Goal: Task Accomplishment & Management: Use online tool/utility

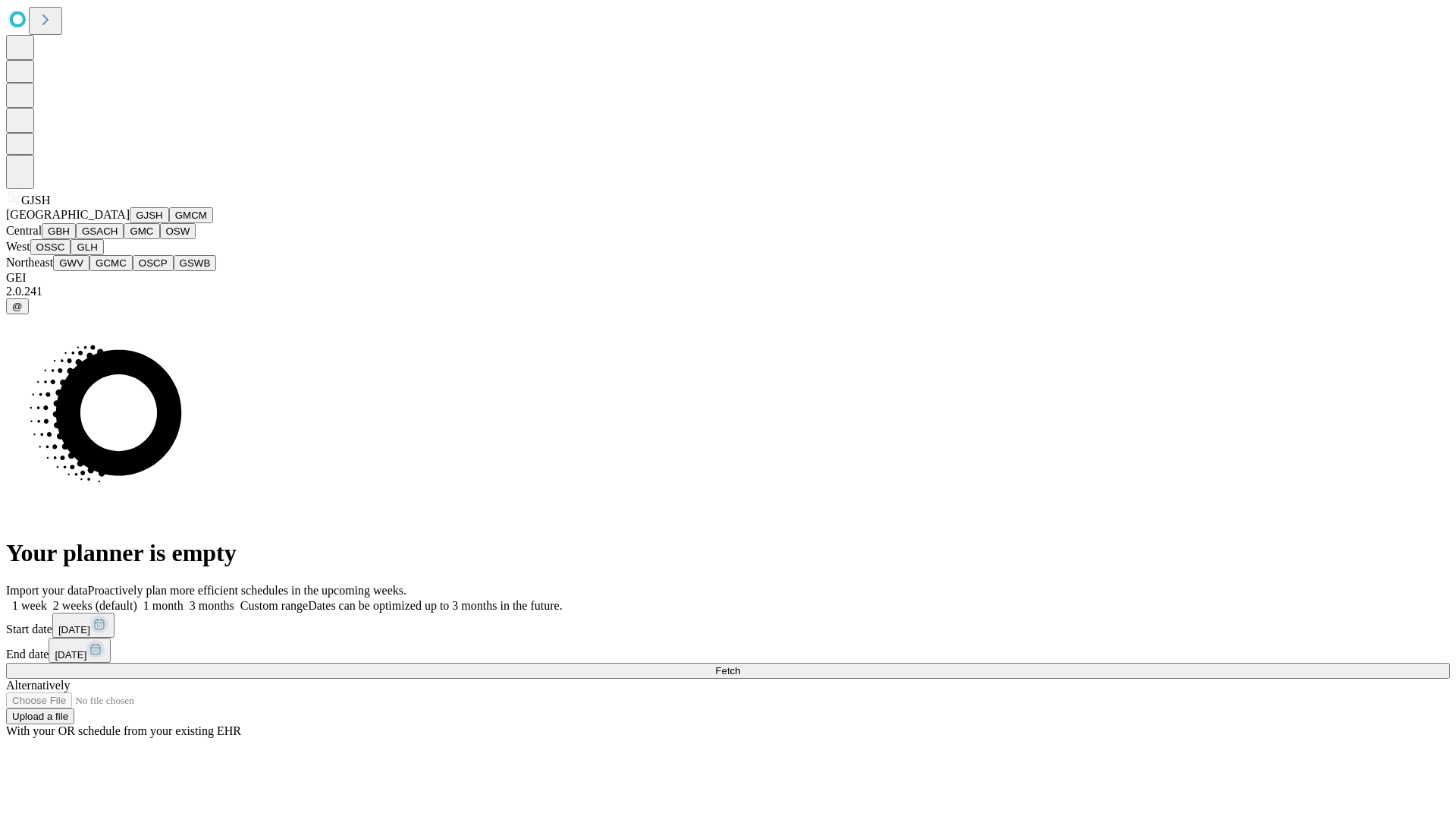
click at [130, 223] on button "GJSH" at bounding box center [149, 214] width 39 height 16
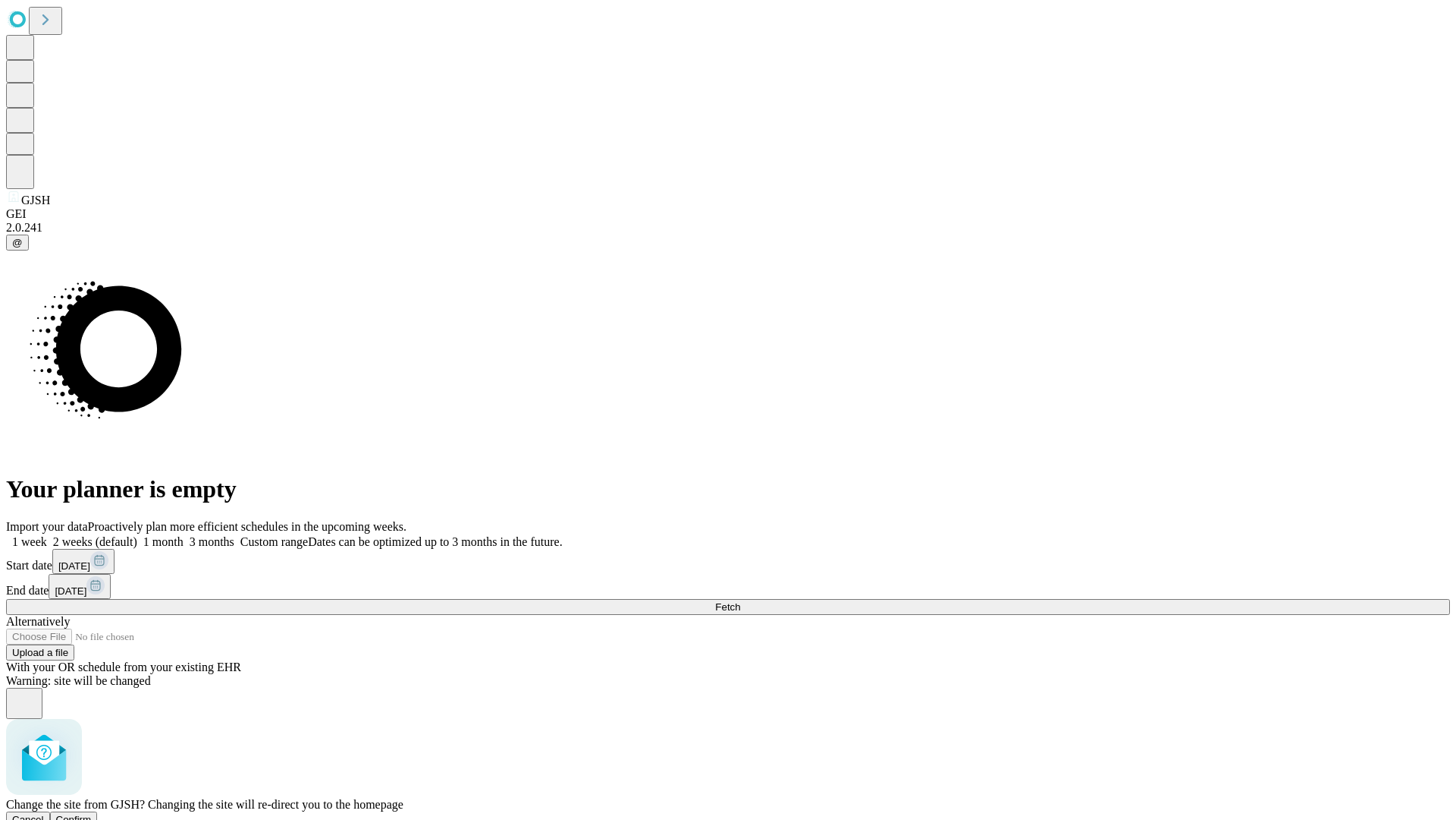
click at [92, 813] on span "Confirm" at bounding box center [74, 819] width 36 height 11
click at [183, 535] on label "1 month" at bounding box center [160, 542] width 46 height 13
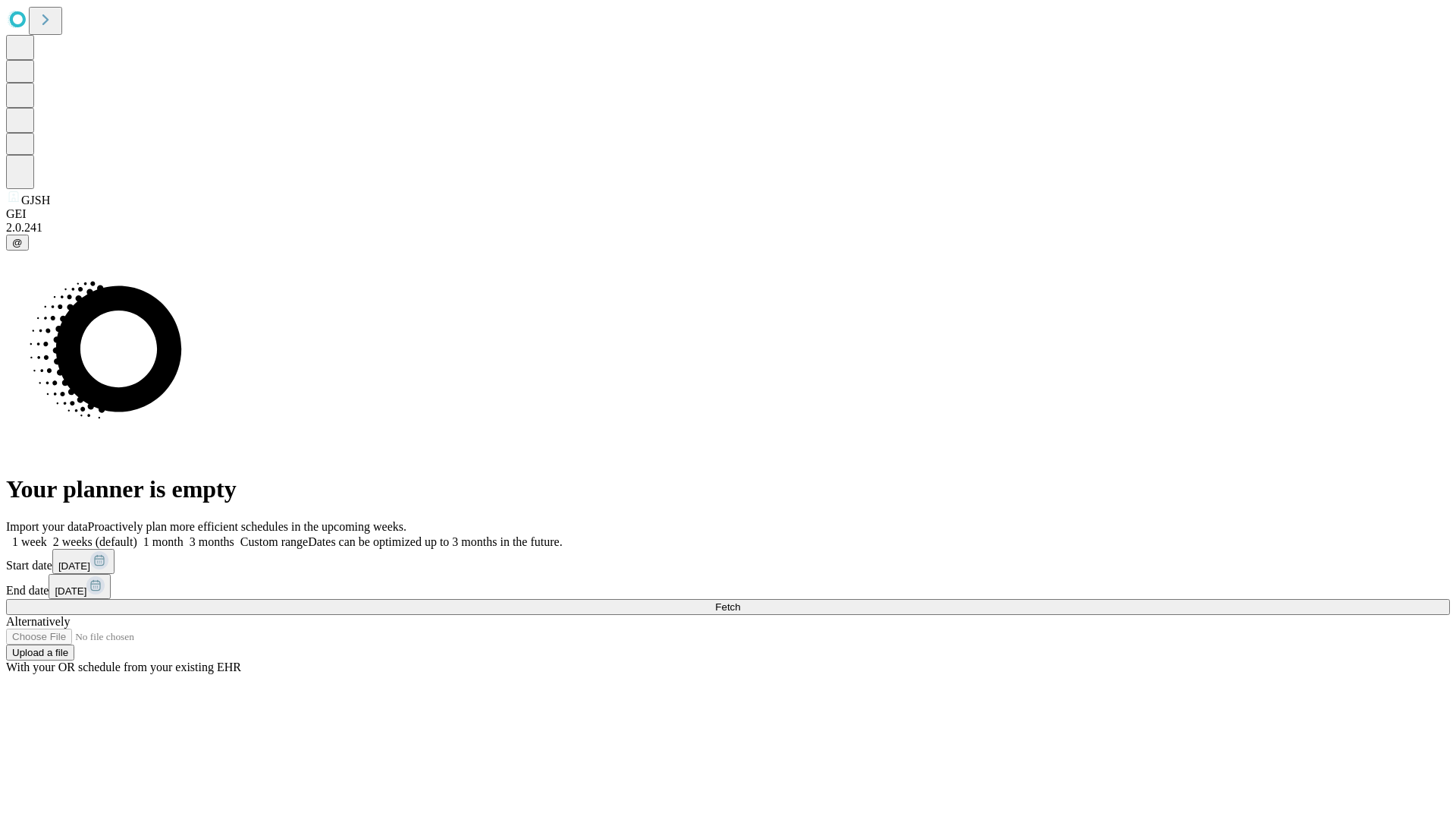
click at [741, 601] on span "Fetch" at bounding box center [728, 607] width 25 height 11
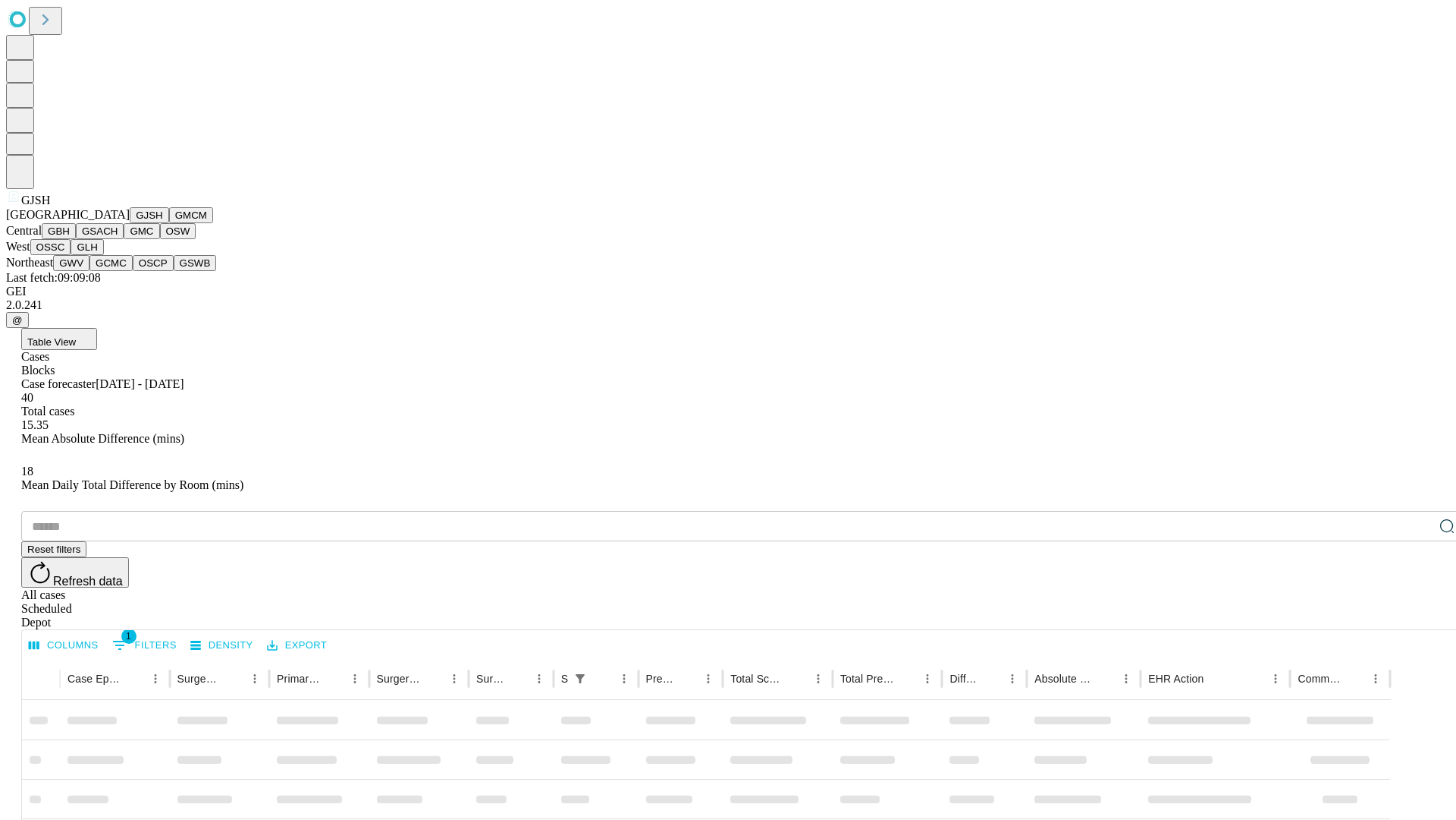
click at [169, 223] on button "GMCM" at bounding box center [191, 214] width 44 height 16
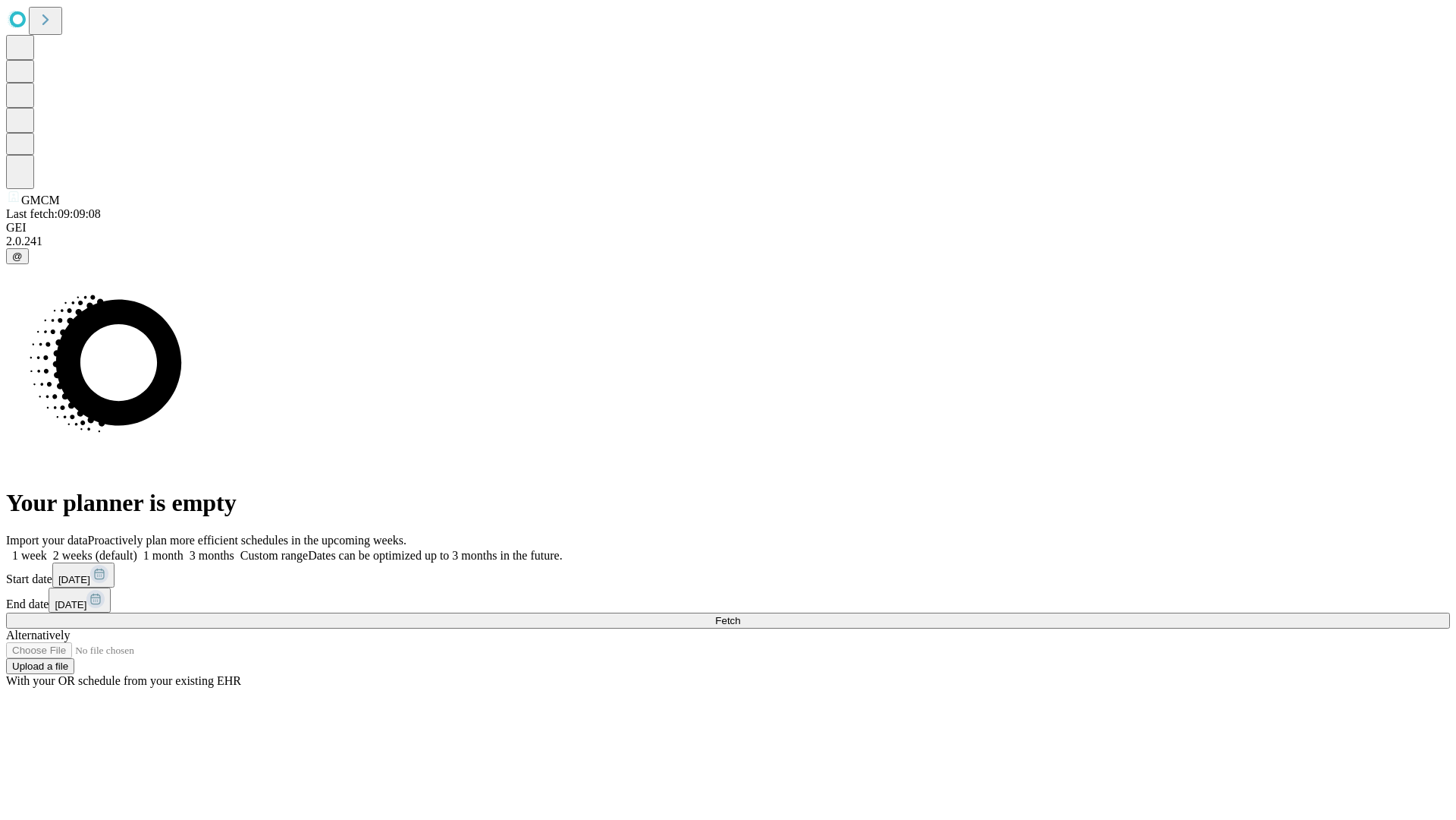
click at [183, 548] on label "1 month" at bounding box center [160, 555] width 46 height 13
click at [741, 615] on span "Fetch" at bounding box center [728, 621] width 25 height 11
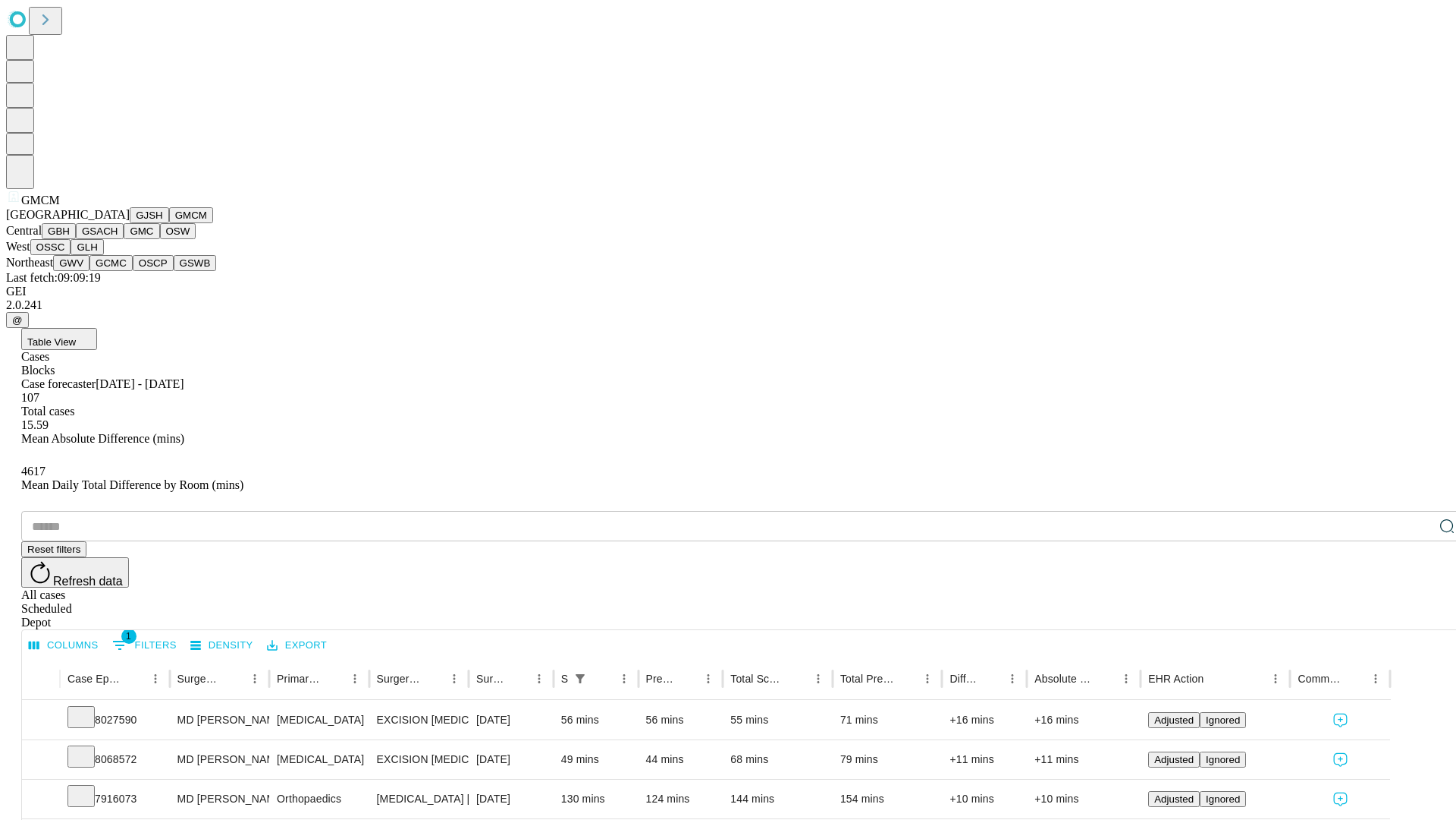
click at [76, 239] on button "GBH" at bounding box center [58, 230] width 34 height 16
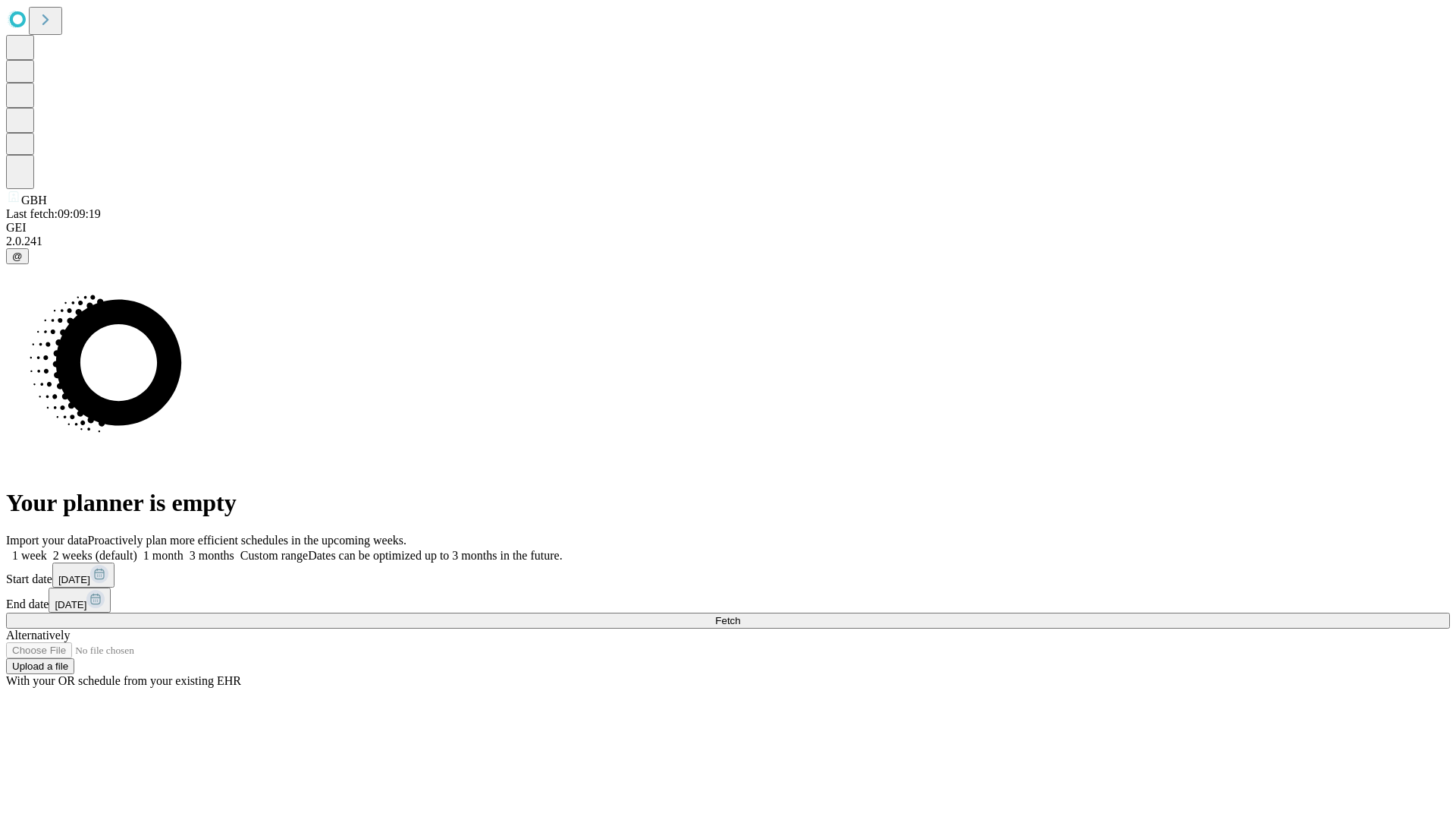
click at [183, 548] on label "1 month" at bounding box center [160, 555] width 46 height 13
click at [741, 615] on span "Fetch" at bounding box center [728, 621] width 25 height 11
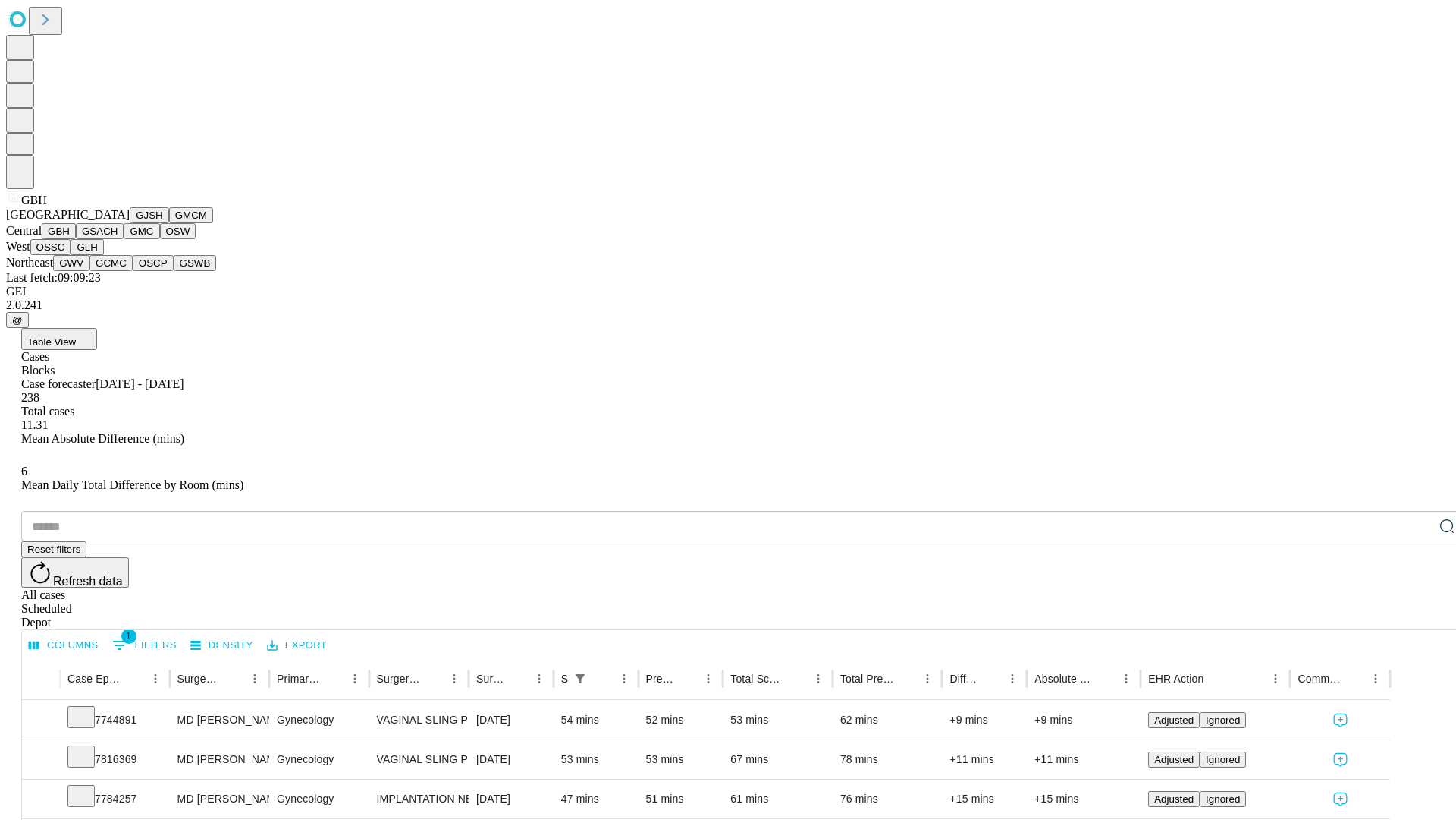
click at [117, 239] on button "GSACH" at bounding box center [100, 230] width 48 height 16
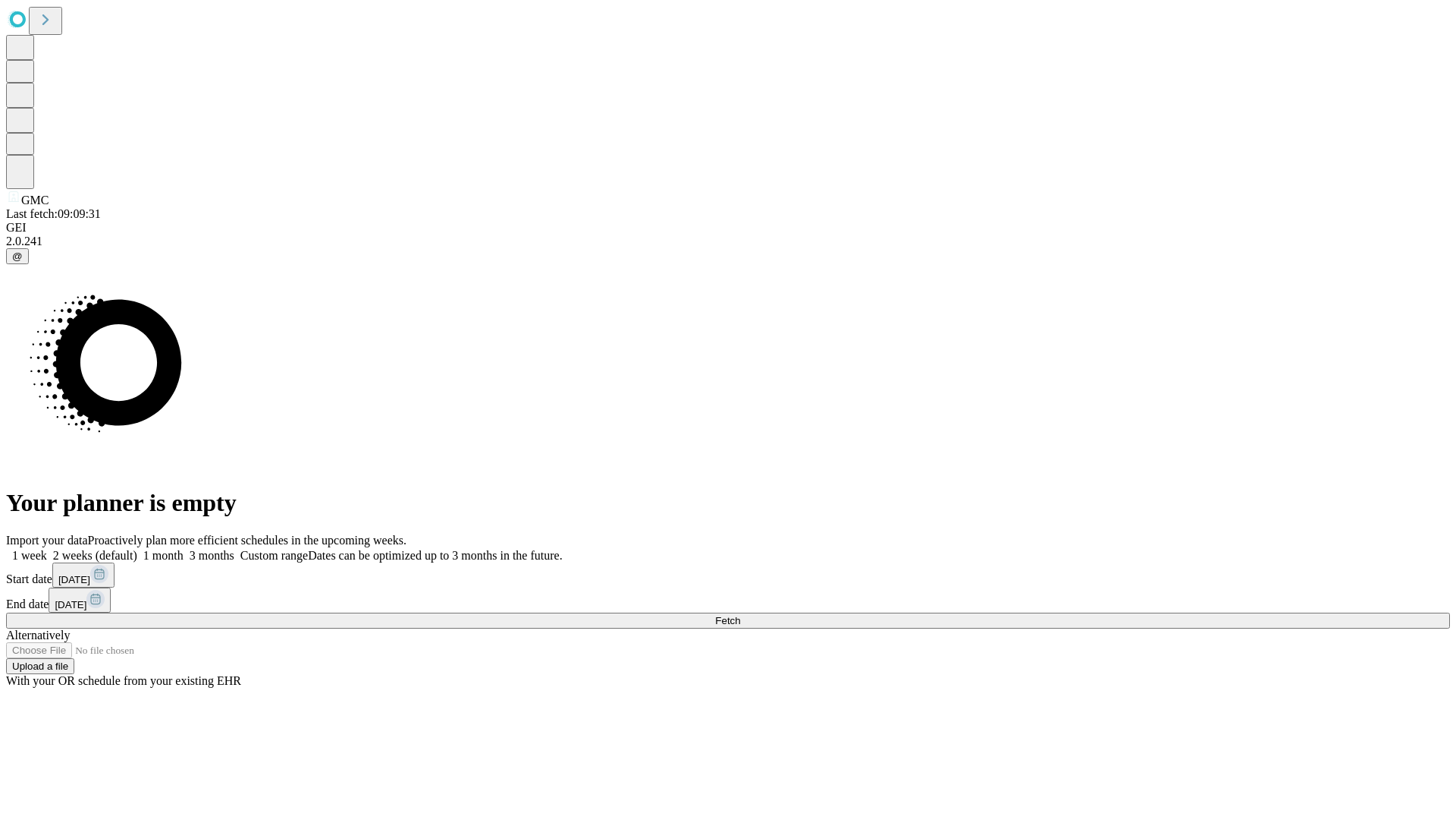
click at [183, 548] on label "1 month" at bounding box center [160, 555] width 46 height 13
click at [741, 615] on span "Fetch" at bounding box center [728, 621] width 25 height 11
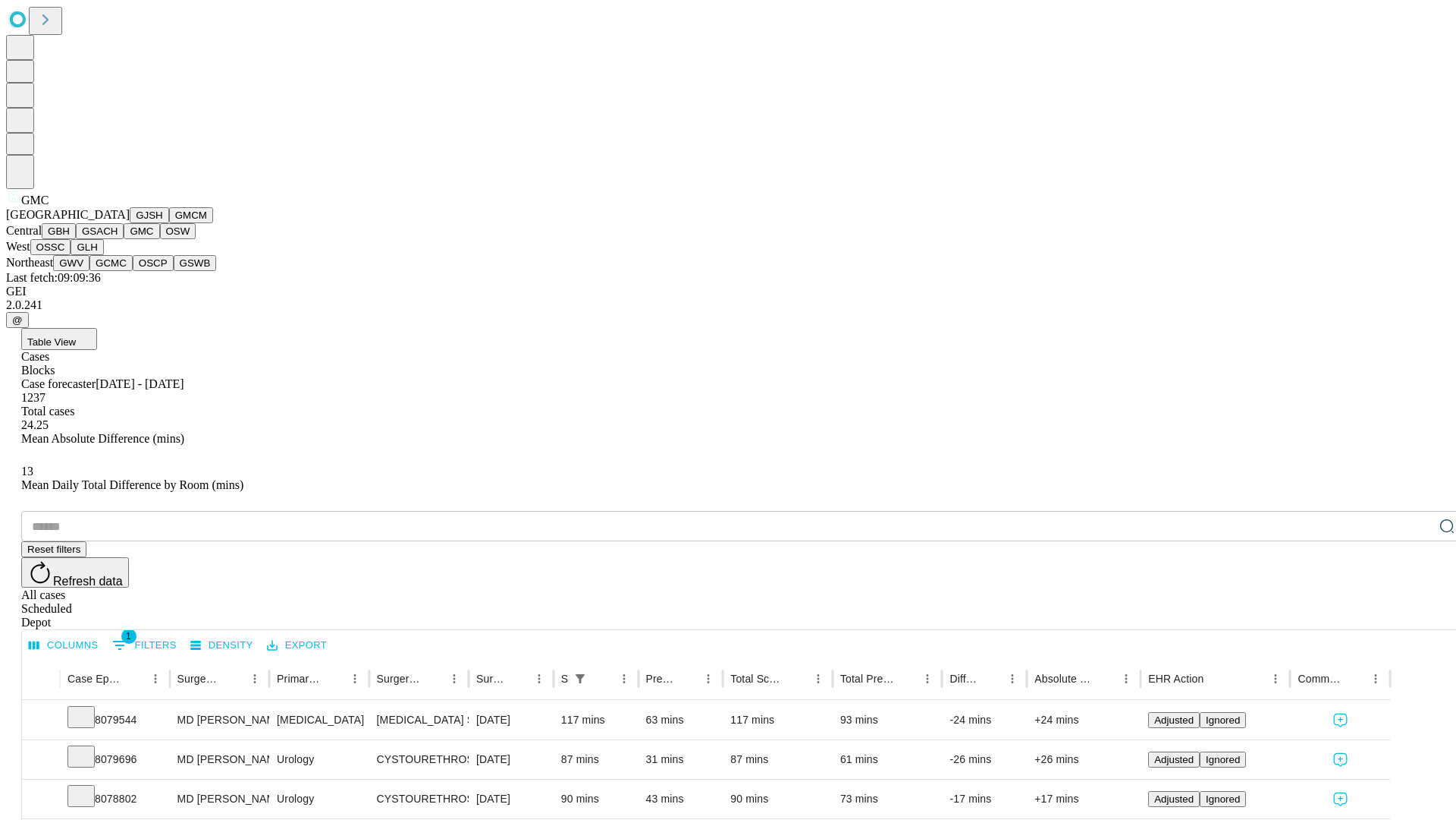
click at [160, 239] on button "OSW" at bounding box center [178, 230] width 37 height 16
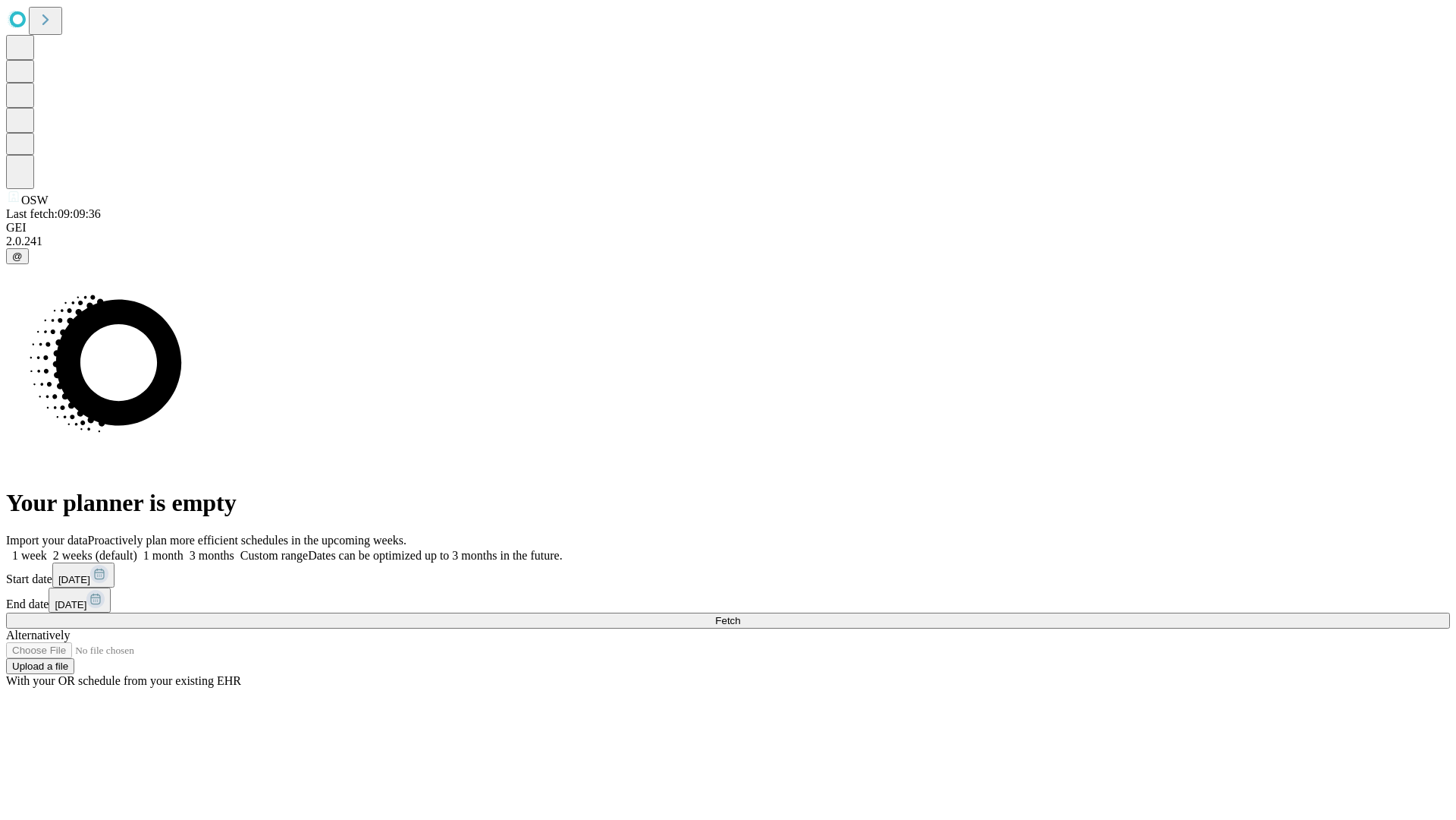
click at [183, 548] on label "1 month" at bounding box center [160, 555] width 46 height 13
click at [741, 615] on span "Fetch" at bounding box center [728, 621] width 25 height 11
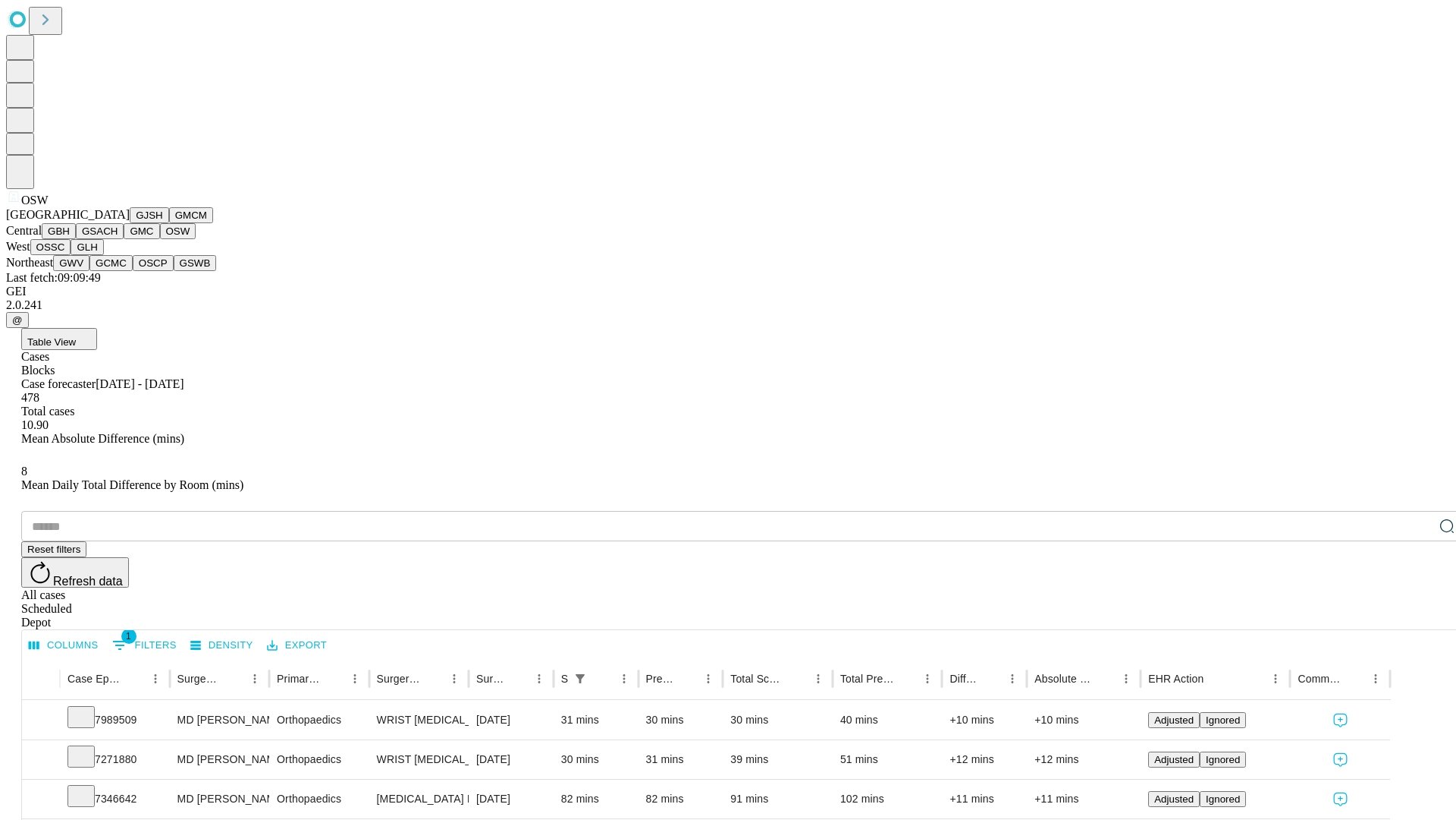
click at [71, 255] on button "OSSC" at bounding box center [51, 246] width 41 height 16
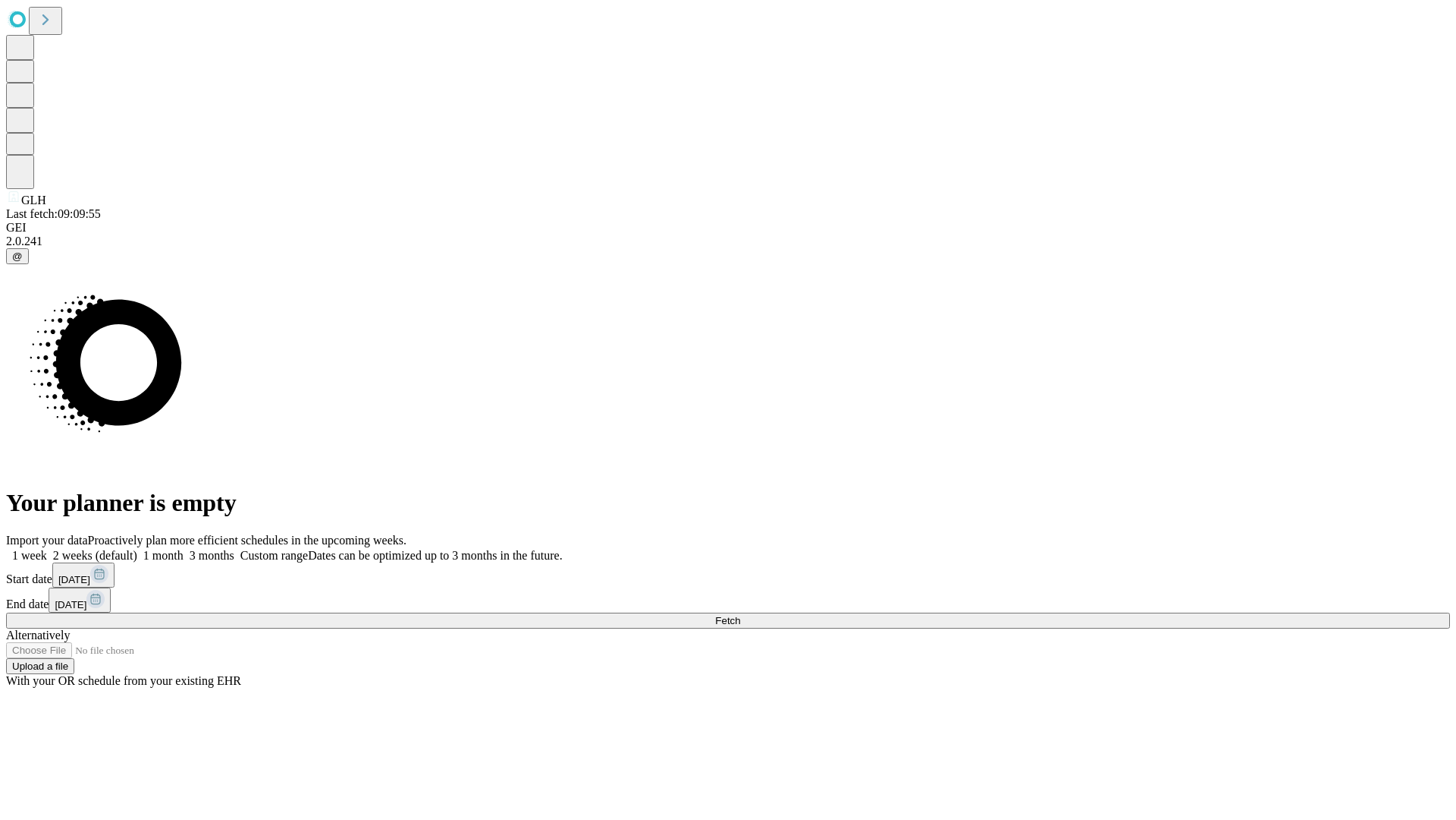
click at [183, 548] on label "1 month" at bounding box center [160, 555] width 46 height 13
click at [741, 615] on span "Fetch" at bounding box center [728, 621] width 25 height 11
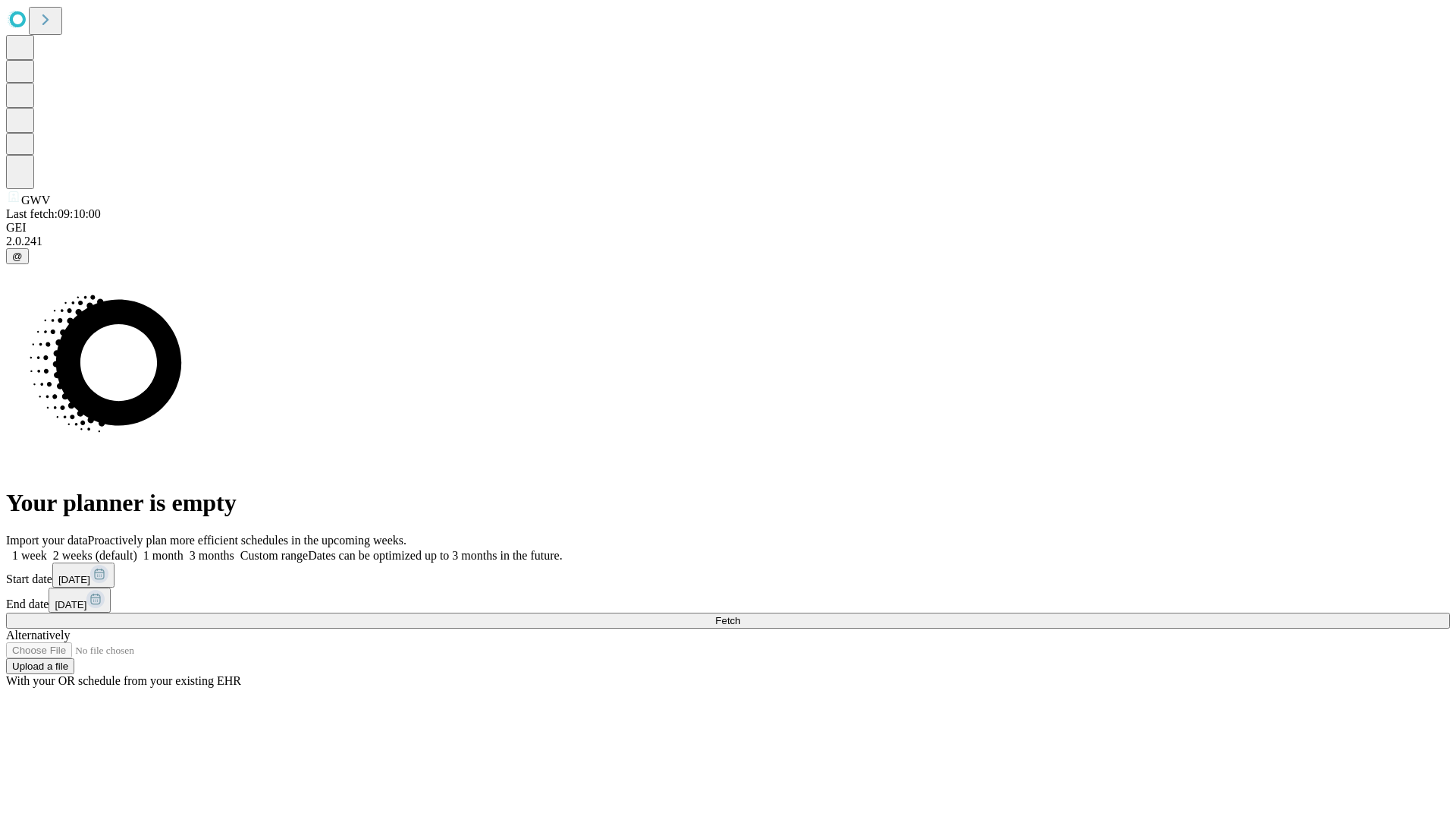
click at [183, 548] on label "1 month" at bounding box center [160, 555] width 46 height 13
click at [741, 615] on span "Fetch" at bounding box center [728, 621] width 25 height 11
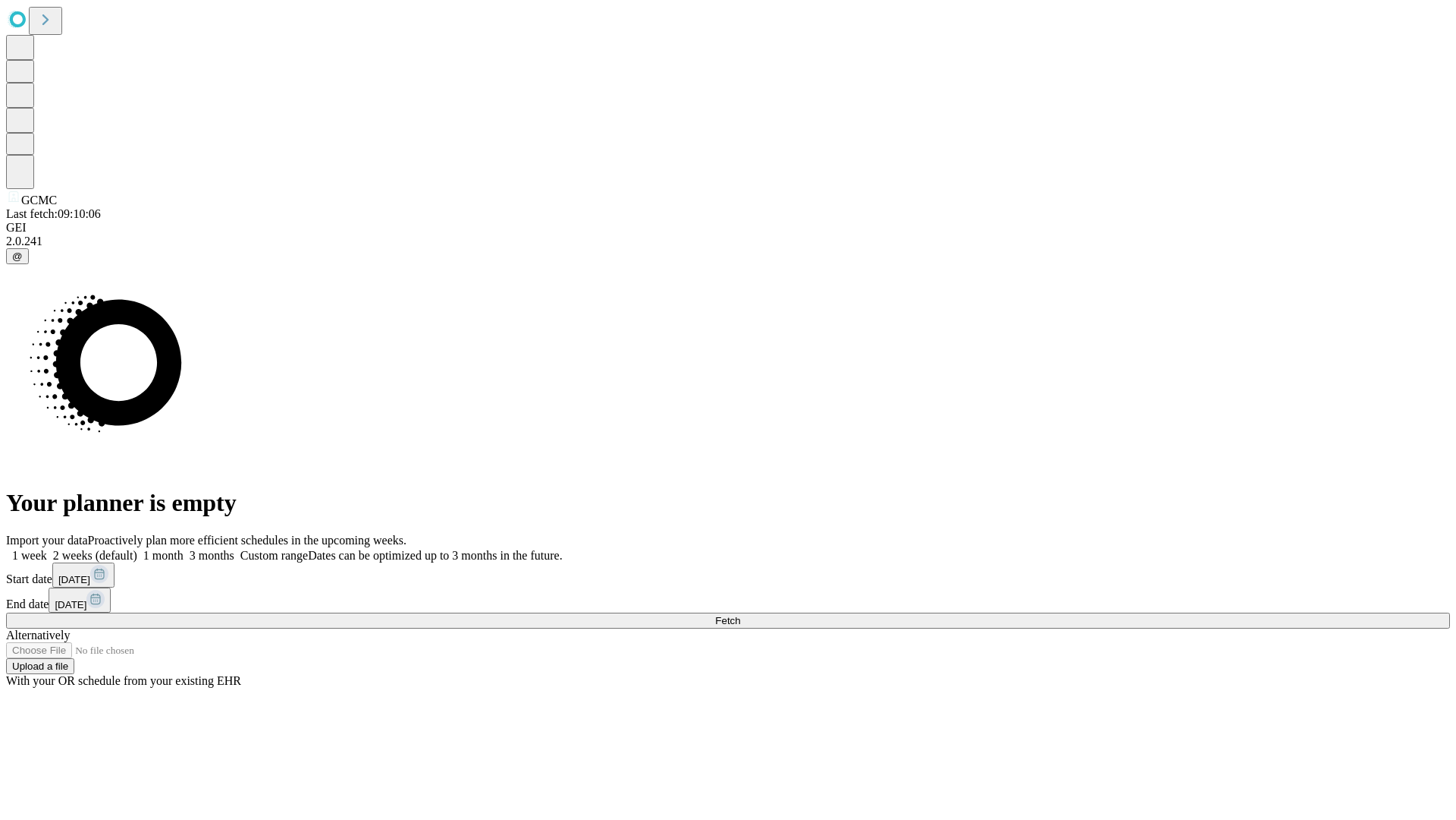
click at [183, 548] on label "1 month" at bounding box center [160, 555] width 46 height 13
click at [741, 615] on span "Fetch" at bounding box center [728, 621] width 25 height 11
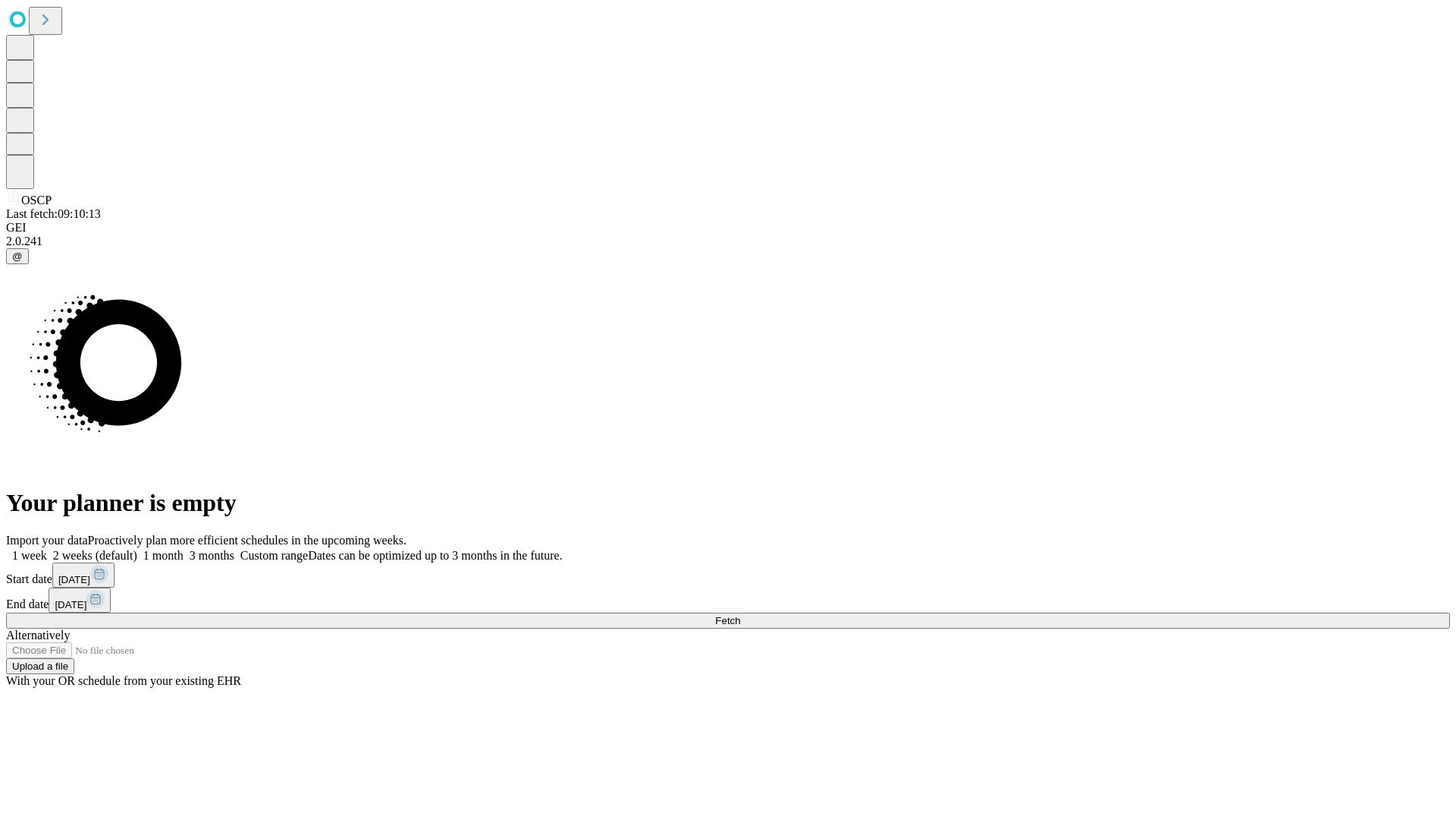
click at [183, 548] on label "1 month" at bounding box center [160, 555] width 46 height 13
click at [741, 615] on span "Fetch" at bounding box center [728, 621] width 25 height 11
